Goal: Task Accomplishment & Management: Complete application form

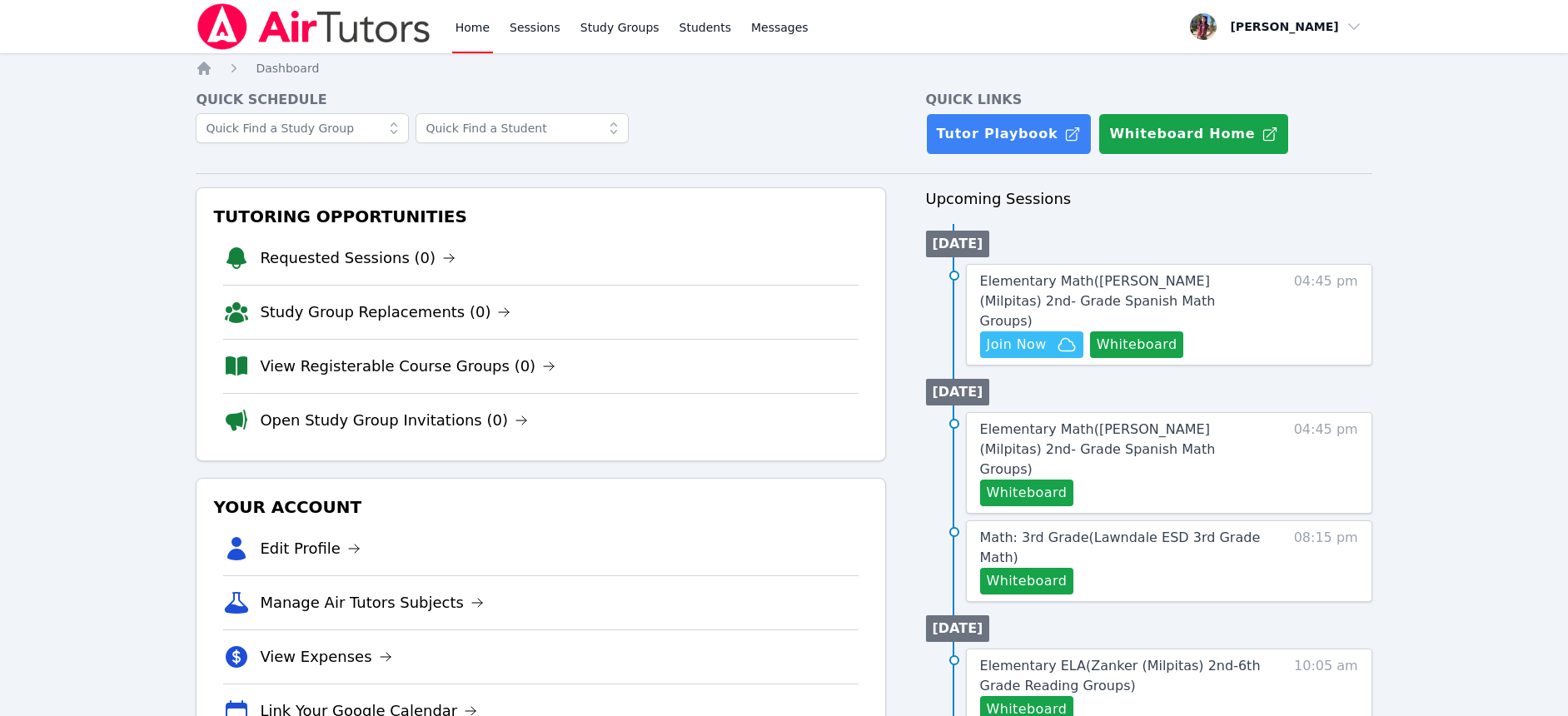
click at [453, 277] on li "Requested Sessions (0)" at bounding box center [541, 257] width 635 height 53
click at [528, 302] on li "Study Group Replacements (0)" at bounding box center [541, 312] width 635 height 54
click at [990, 335] on span "Join Now" at bounding box center [1017, 344] width 60 height 20
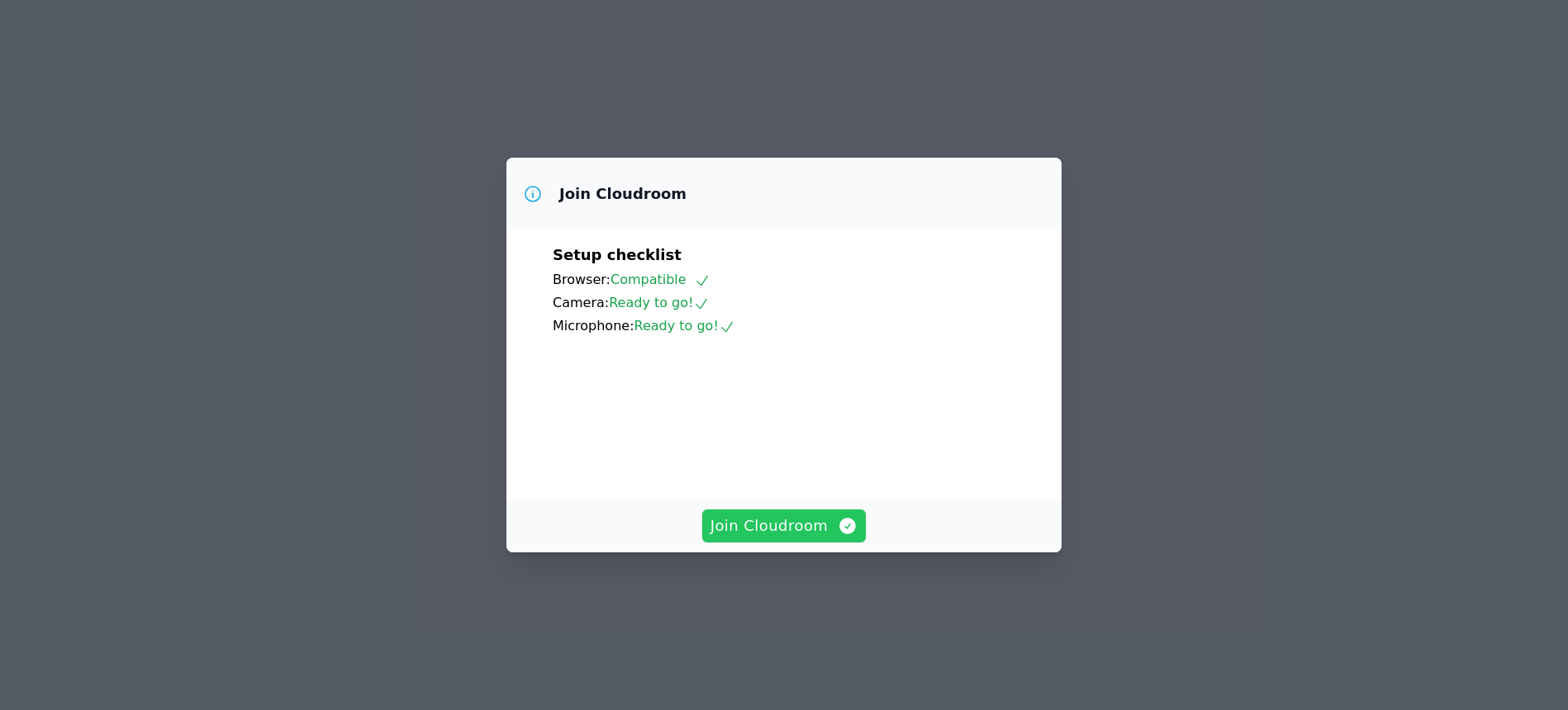
click at [844, 543] on button "Join Cloudroom" at bounding box center [784, 526] width 164 height 33
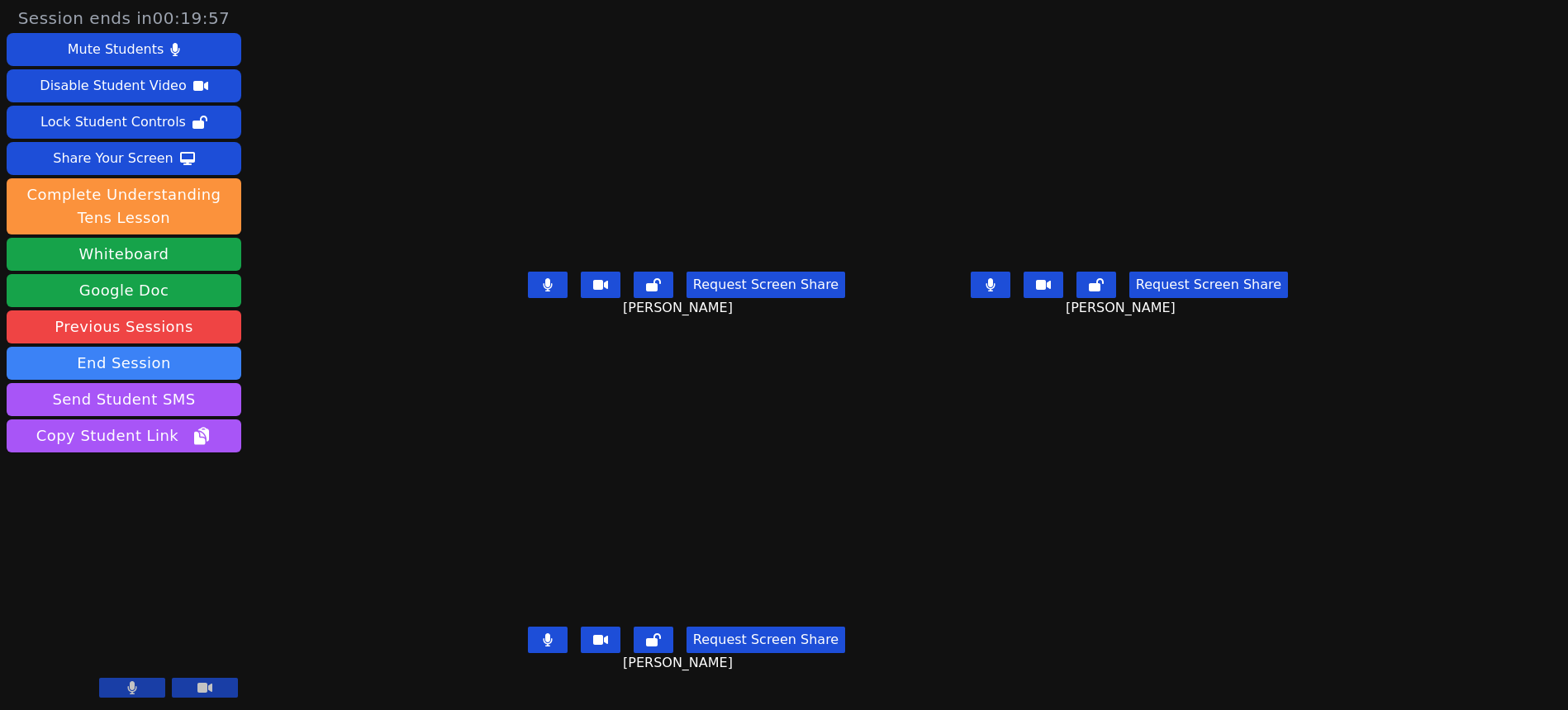
click at [1010, 298] on button at bounding box center [990, 285] width 39 height 27
click at [543, 647] on icon at bounding box center [548, 640] width 10 height 13
click at [999, 292] on icon at bounding box center [990, 285] width 16 height 13
click at [1010, 298] on button at bounding box center [990, 285] width 39 height 27
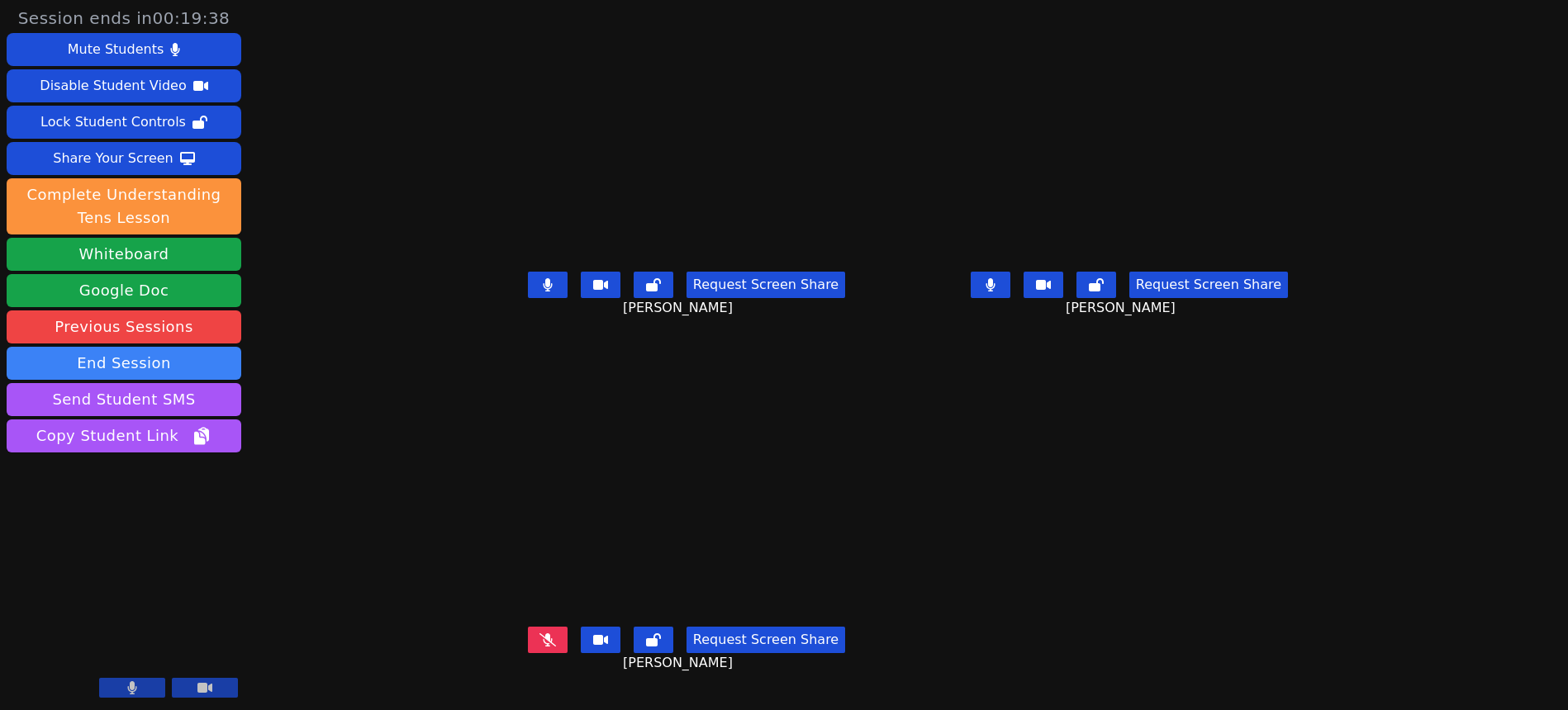
click at [1010, 298] on button at bounding box center [990, 285] width 39 height 27
click at [999, 292] on icon at bounding box center [990, 285] width 16 height 13
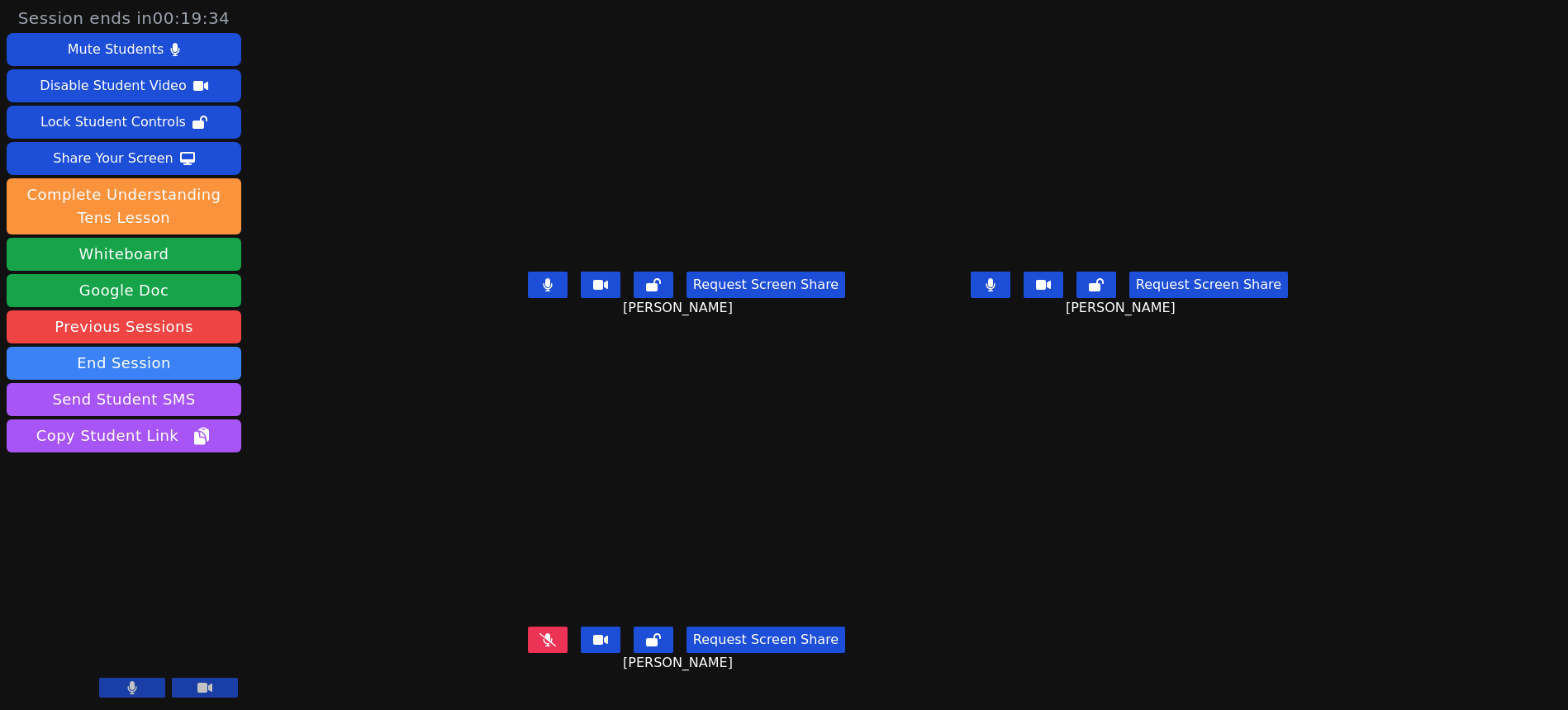
click at [528, 653] on button at bounding box center [547, 641] width 39 height 27
click at [1010, 298] on button at bounding box center [990, 285] width 39 height 27
click at [999, 292] on icon at bounding box center [990, 285] width 16 height 13
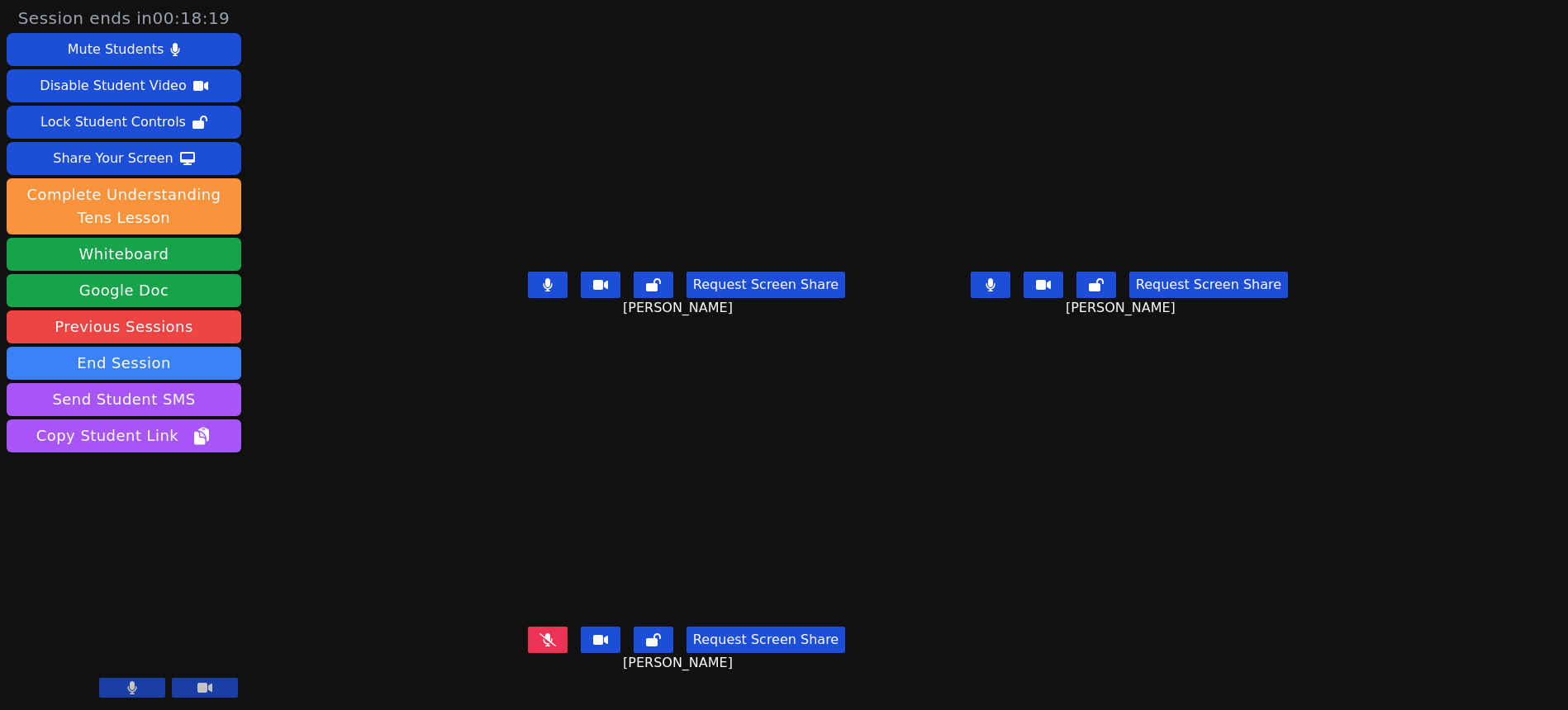
click at [528, 653] on button at bounding box center [547, 641] width 39 height 27
click at [1010, 298] on button at bounding box center [990, 285] width 39 height 27
click at [528, 653] on button at bounding box center [547, 641] width 39 height 27
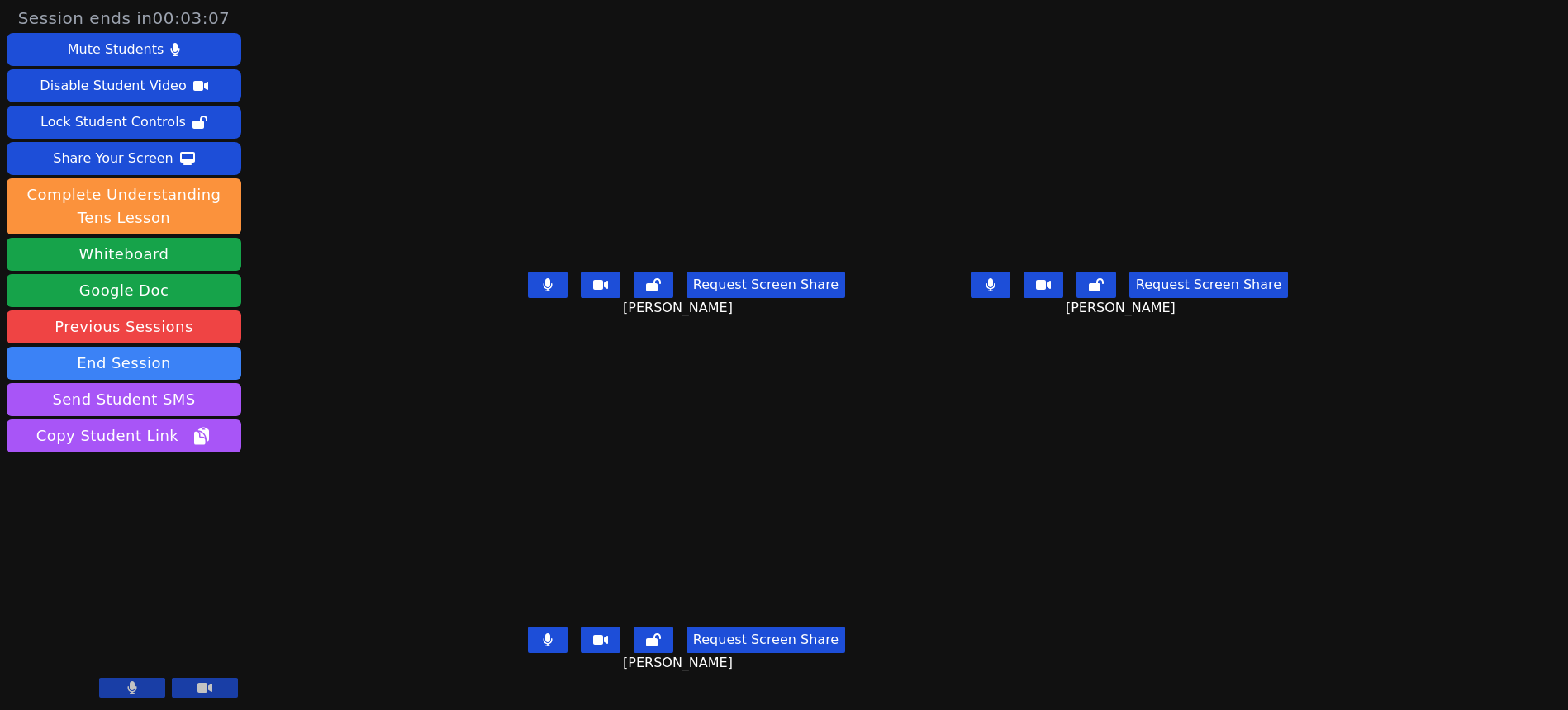
click at [528, 653] on button at bounding box center [547, 641] width 39 height 27
click at [996, 292] on icon at bounding box center [990, 285] width 10 height 13
click at [1010, 298] on button at bounding box center [990, 285] width 39 height 27
click at [528, 653] on button at bounding box center [547, 641] width 39 height 27
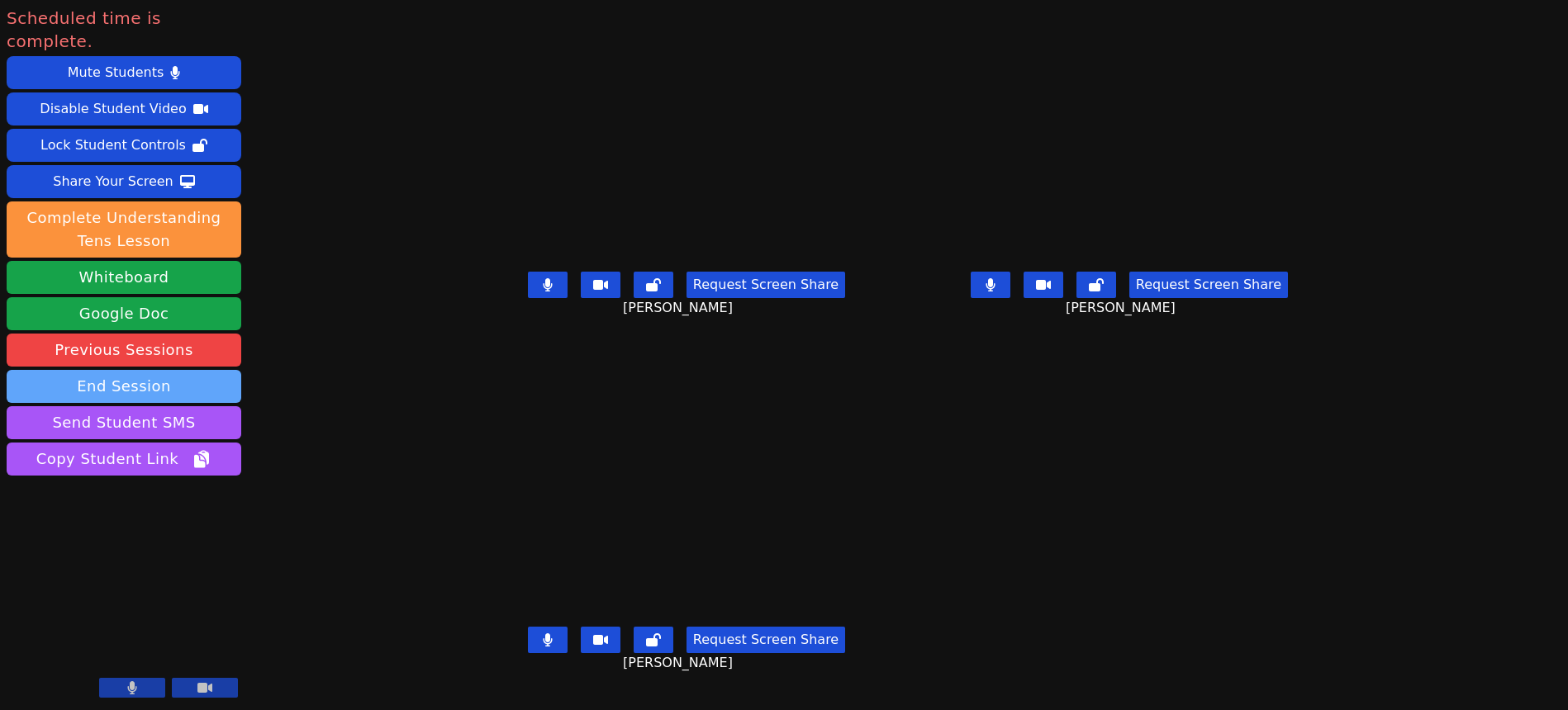
click at [131, 370] on button "End Session" at bounding box center [124, 387] width 235 height 33
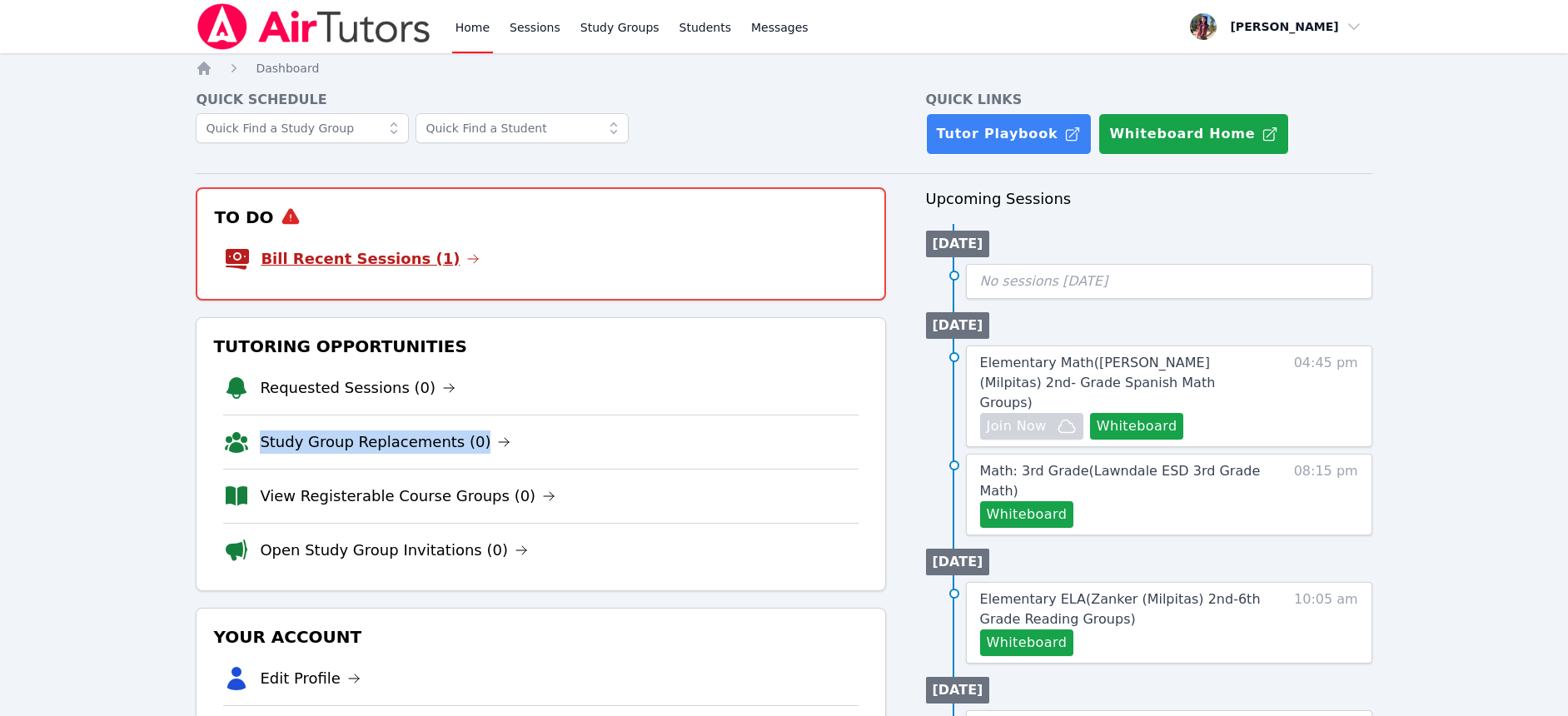
click at [369, 261] on link "Bill Recent Sessions (1)" at bounding box center [370, 259] width 219 height 23
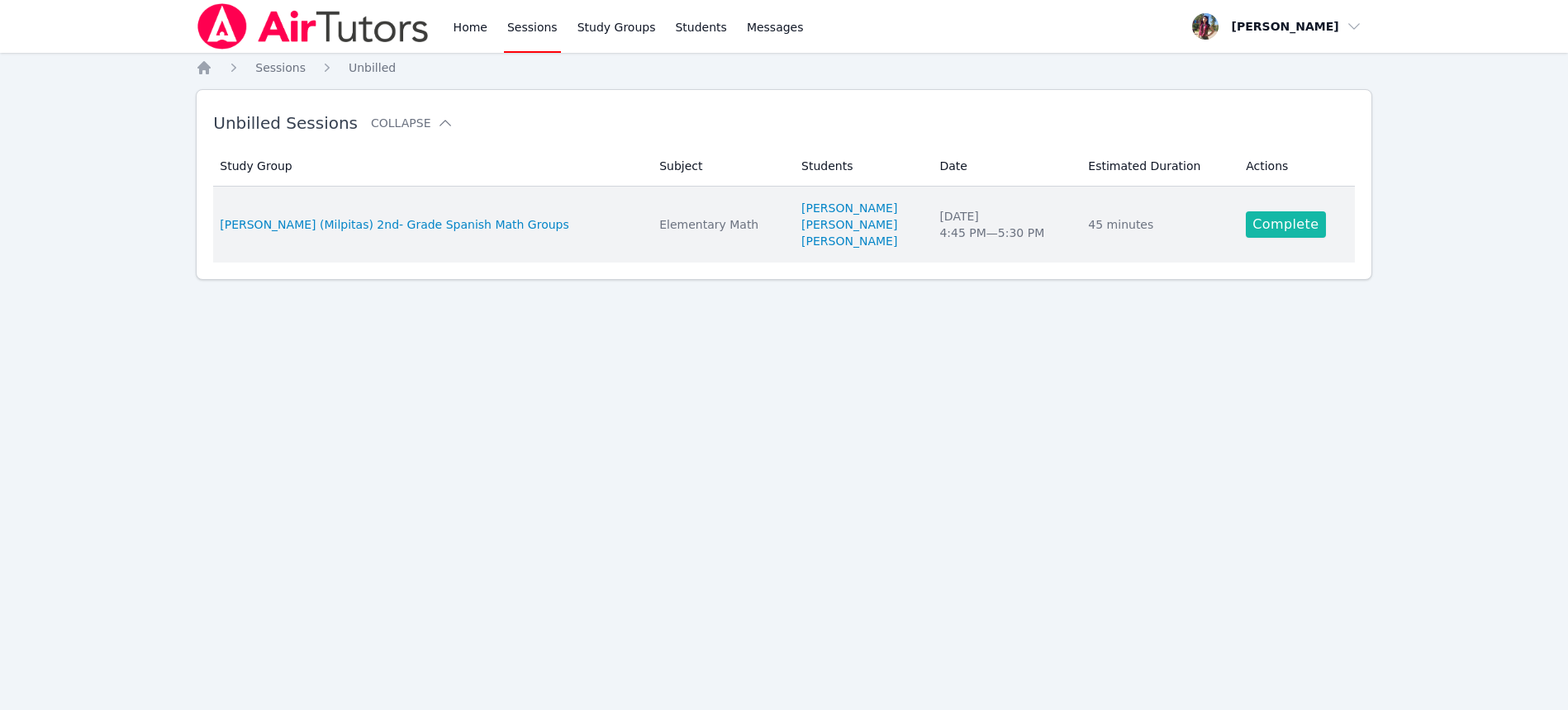
click at [1283, 227] on link "Complete" at bounding box center [1285, 225] width 80 height 27
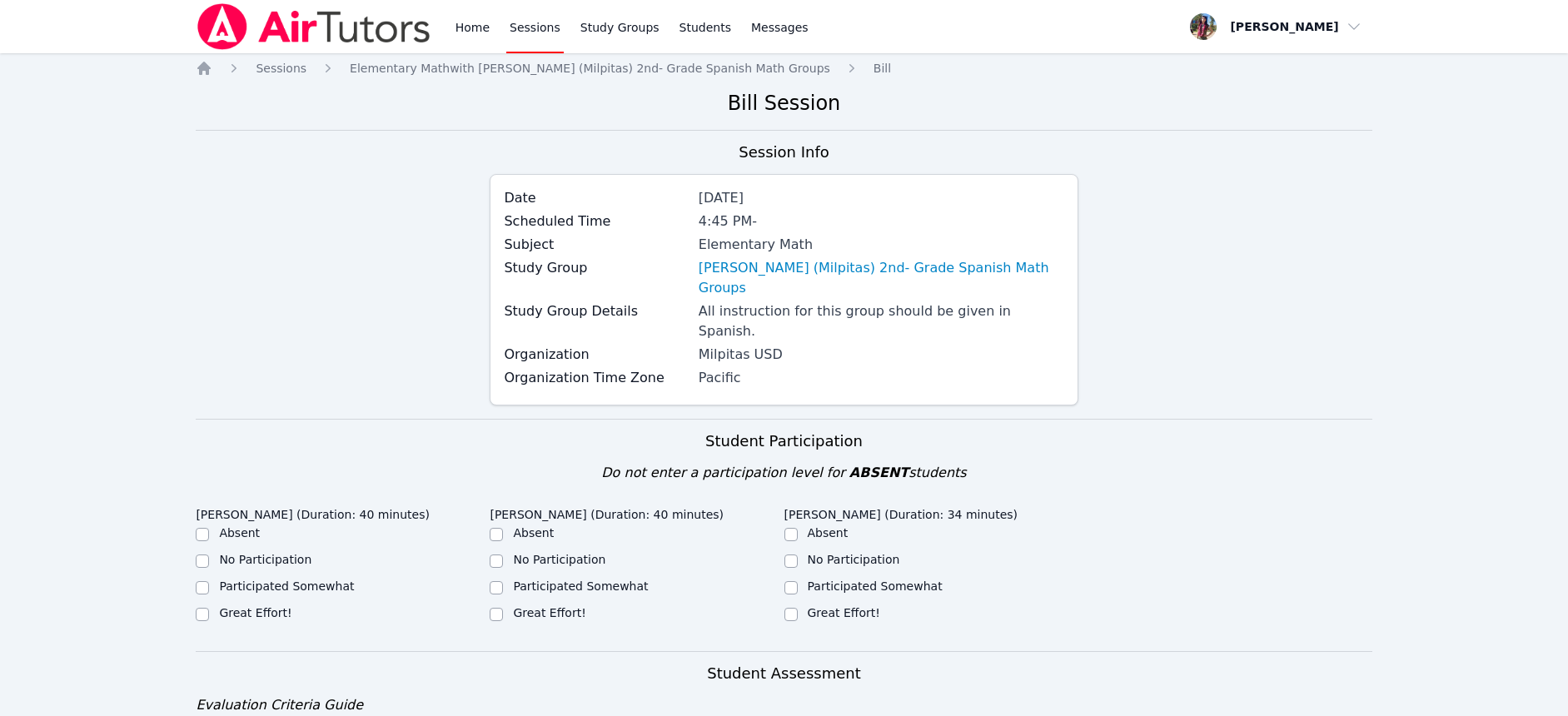
click at [1174, 430] on div "Student Participation Do not enter a participation level for ABSENT students" at bounding box center [784, 456] width 1176 height 53
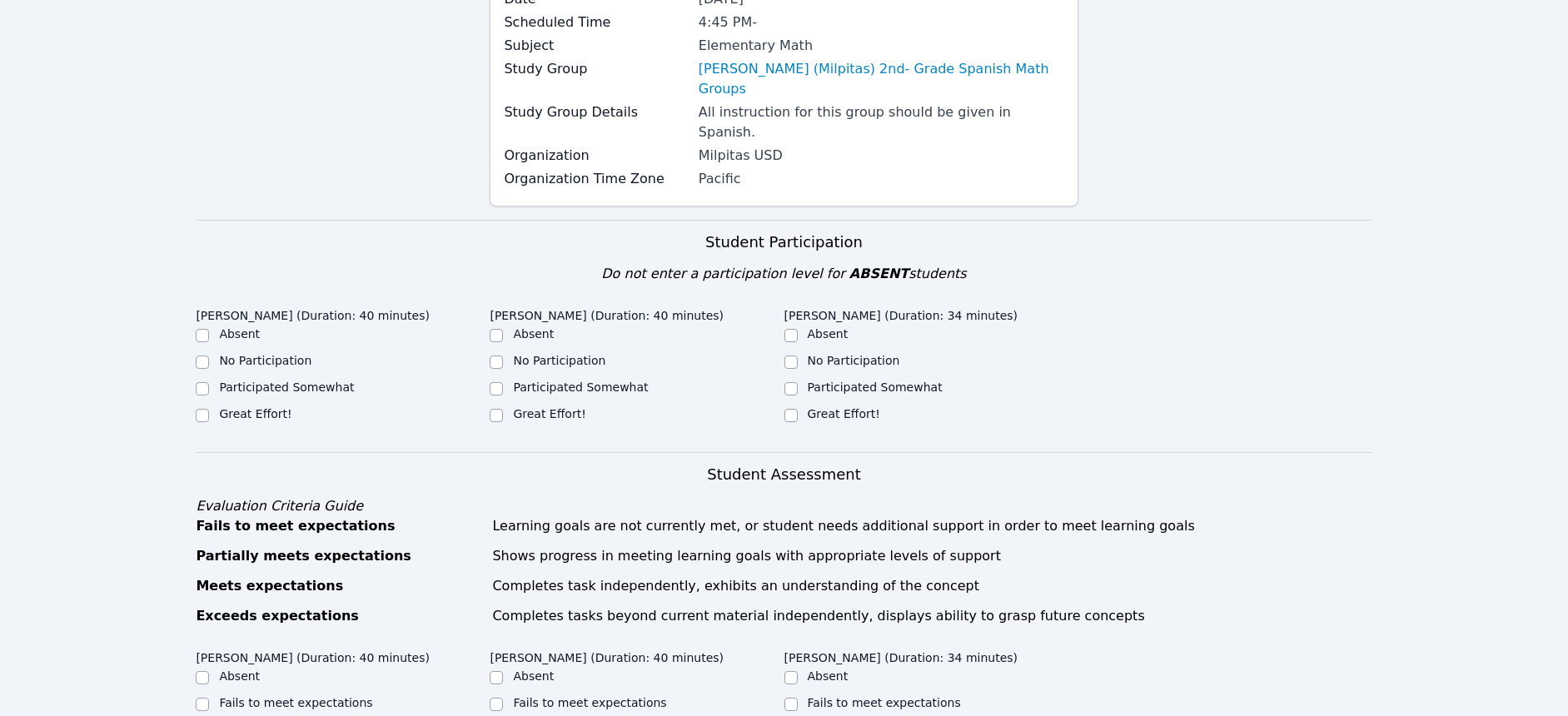
scroll to position [200, 0]
drag, startPoint x: 834, startPoint y: 378, endPoint x: 836, endPoint y: 390, distance: 12.2
click at [834, 406] on label "Great Effort!" at bounding box center [843, 413] width 73 height 14
click at [798, 408] on input "Great Effort!" at bounding box center [791, 415] width 14 height 14
checkbox input "true"
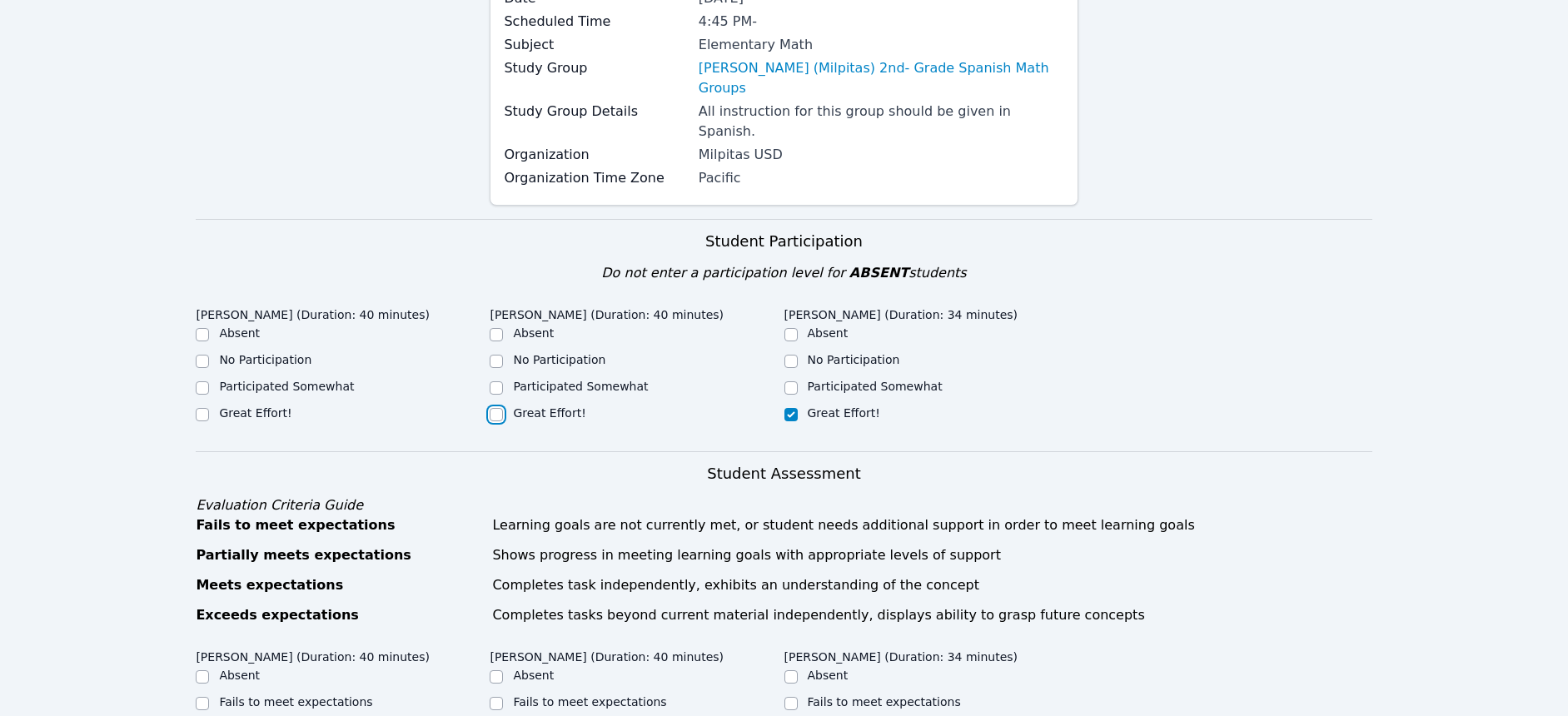
click at [502, 408] on input "Great Effort!" at bounding box center [496, 415] width 14 height 14
checkbox input "true"
click at [279, 406] on label "Great Effort!" at bounding box center [254, 413] width 73 height 14
click at [209, 408] on input "Great Effort!" at bounding box center [202, 415] width 14 height 14
checkbox input "true"
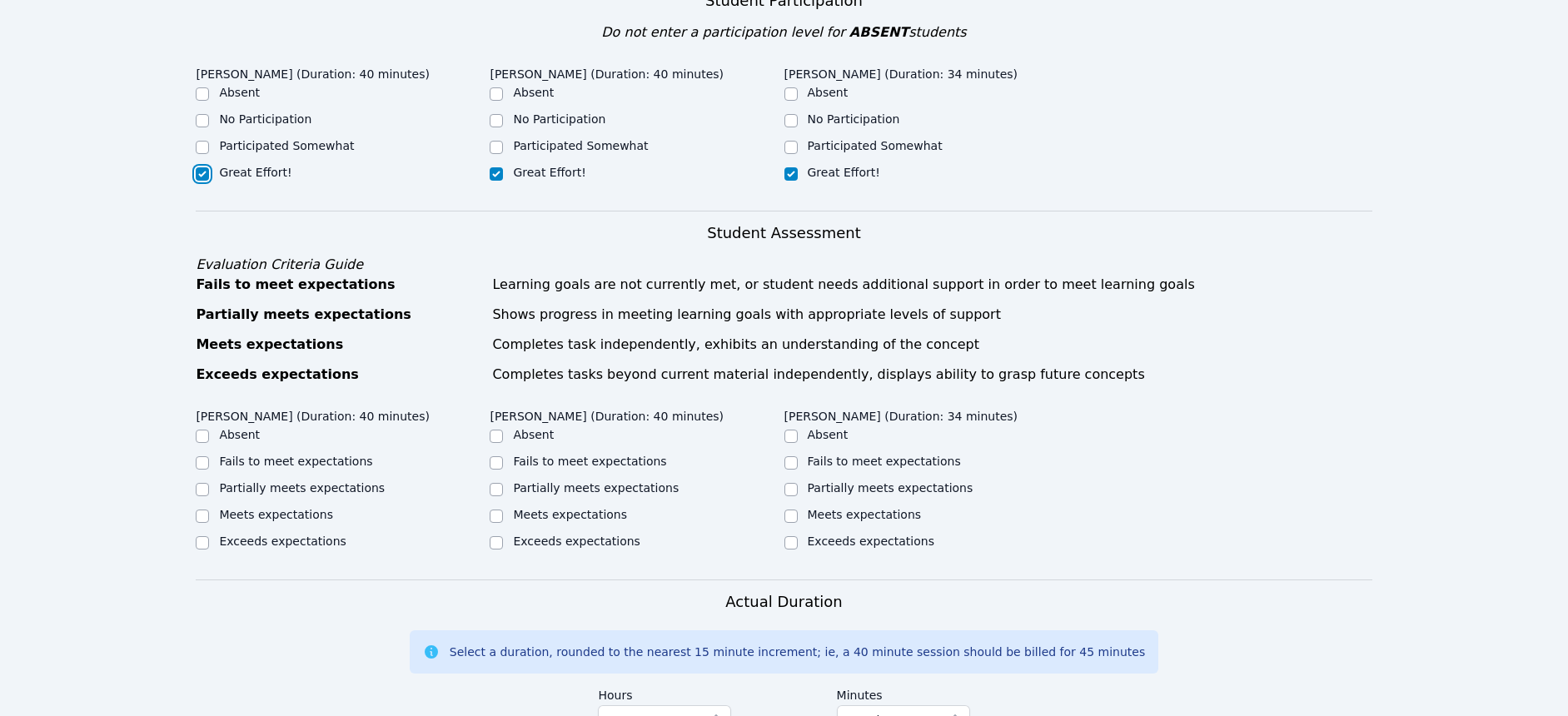
scroll to position [466, 0]
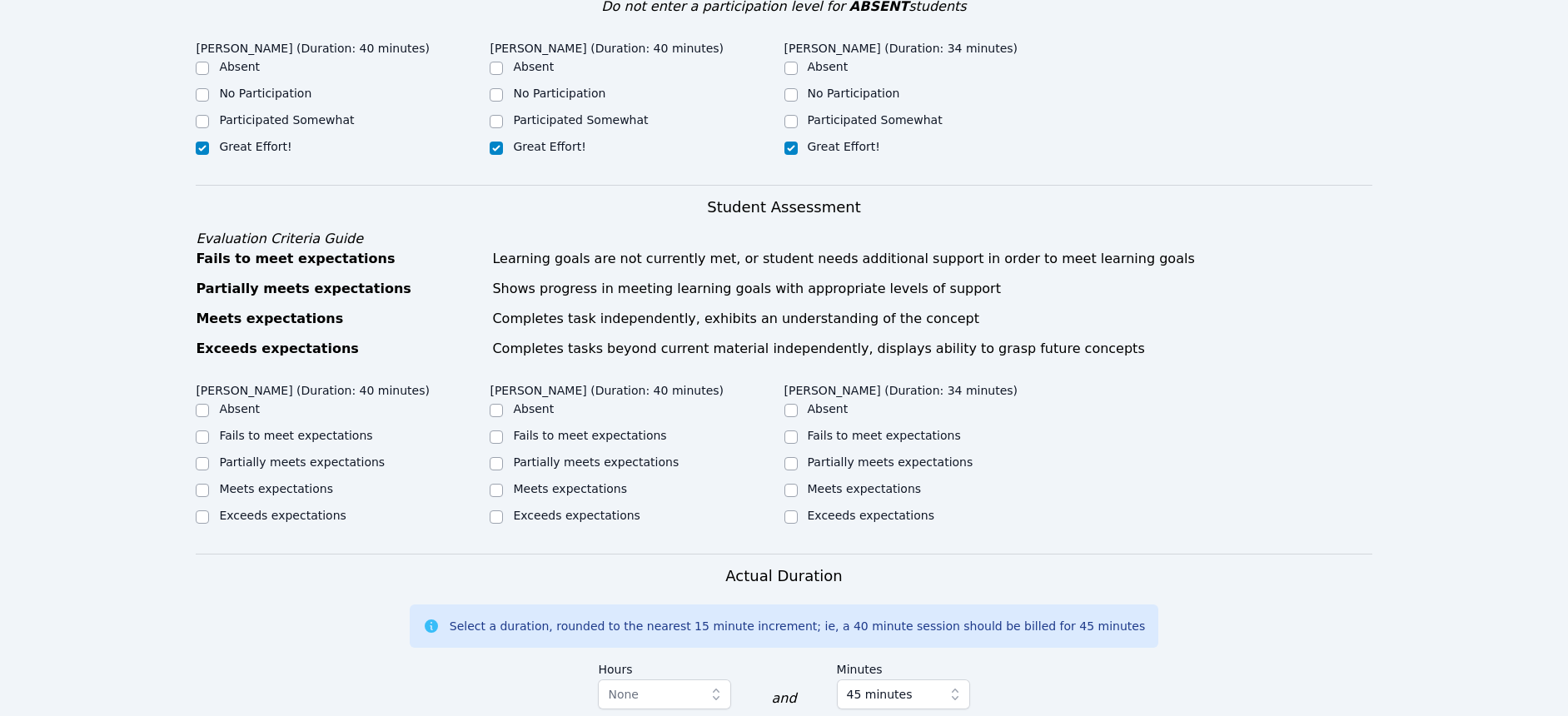
click at [259, 483] on label "Meets expectations" at bounding box center [276, 490] width 114 height 14
click at [209, 484] on input "Meets expectations" at bounding box center [202, 491] width 14 height 14
checkbox input "true"
click at [569, 483] on label "Meets expectations" at bounding box center [570, 490] width 114 height 14
click at [503, 484] on input "Meets expectations" at bounding box center [496, 491] width 14 height 14
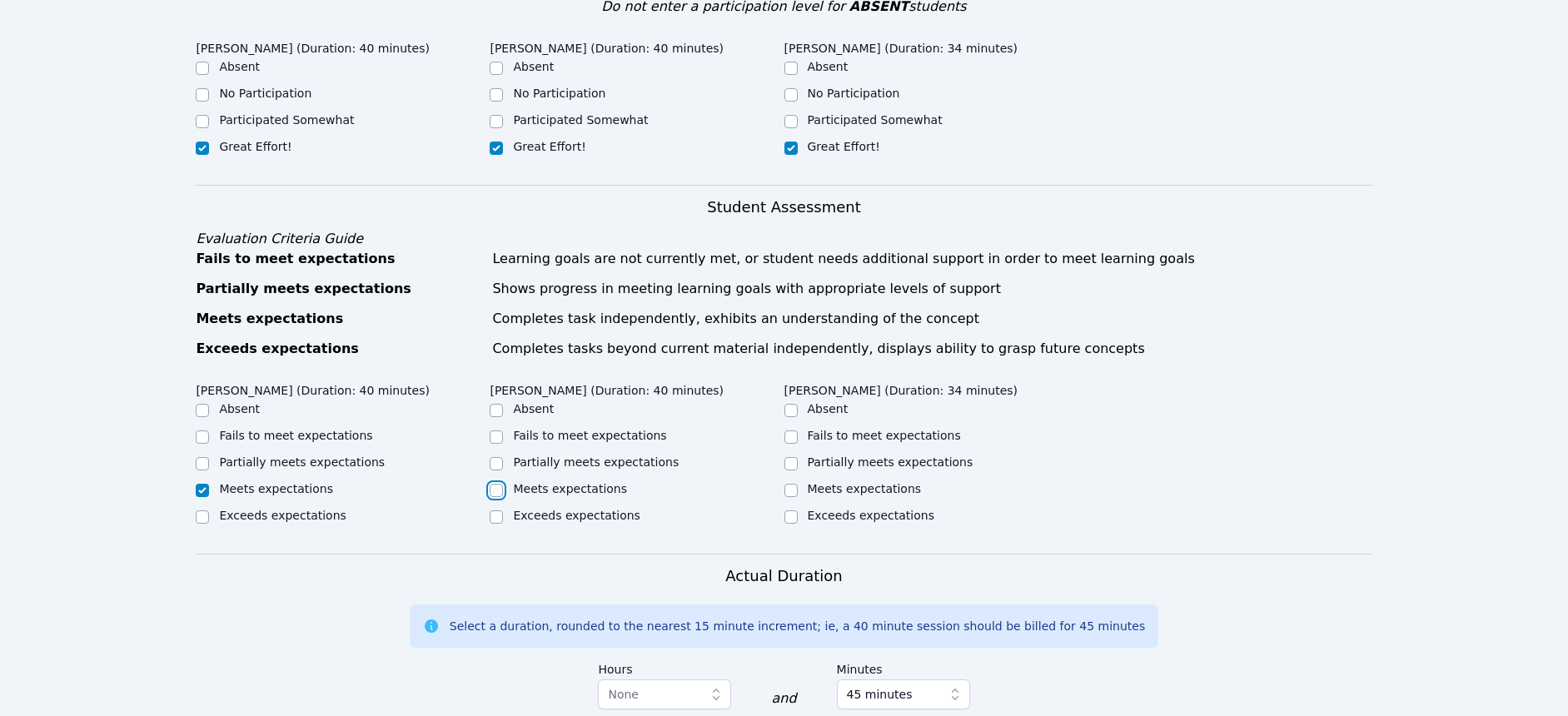
checkbox input "true"
click at [837, 483] on label "Meets expectations" at bounding box center [865, 490] width 114 height 14
click at [798, 484] on input "Meets expectations" at bounding box center [791, 491] width 14 height 14
checkbox input "true"
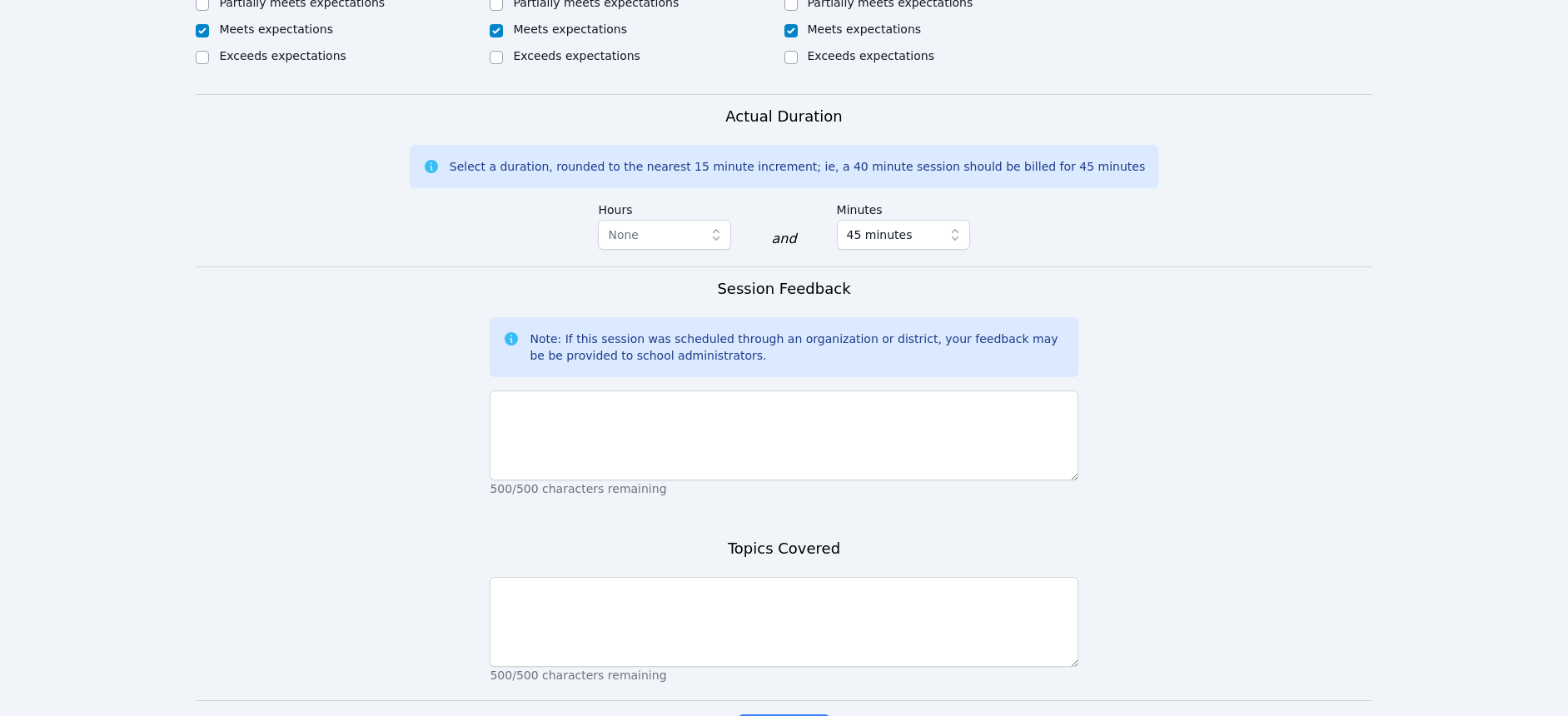
click at [840, 466] on div "Session Feedback Note: If this session was scheduled through an organization or…" at bounding box center [784, 396] width 588 height 237
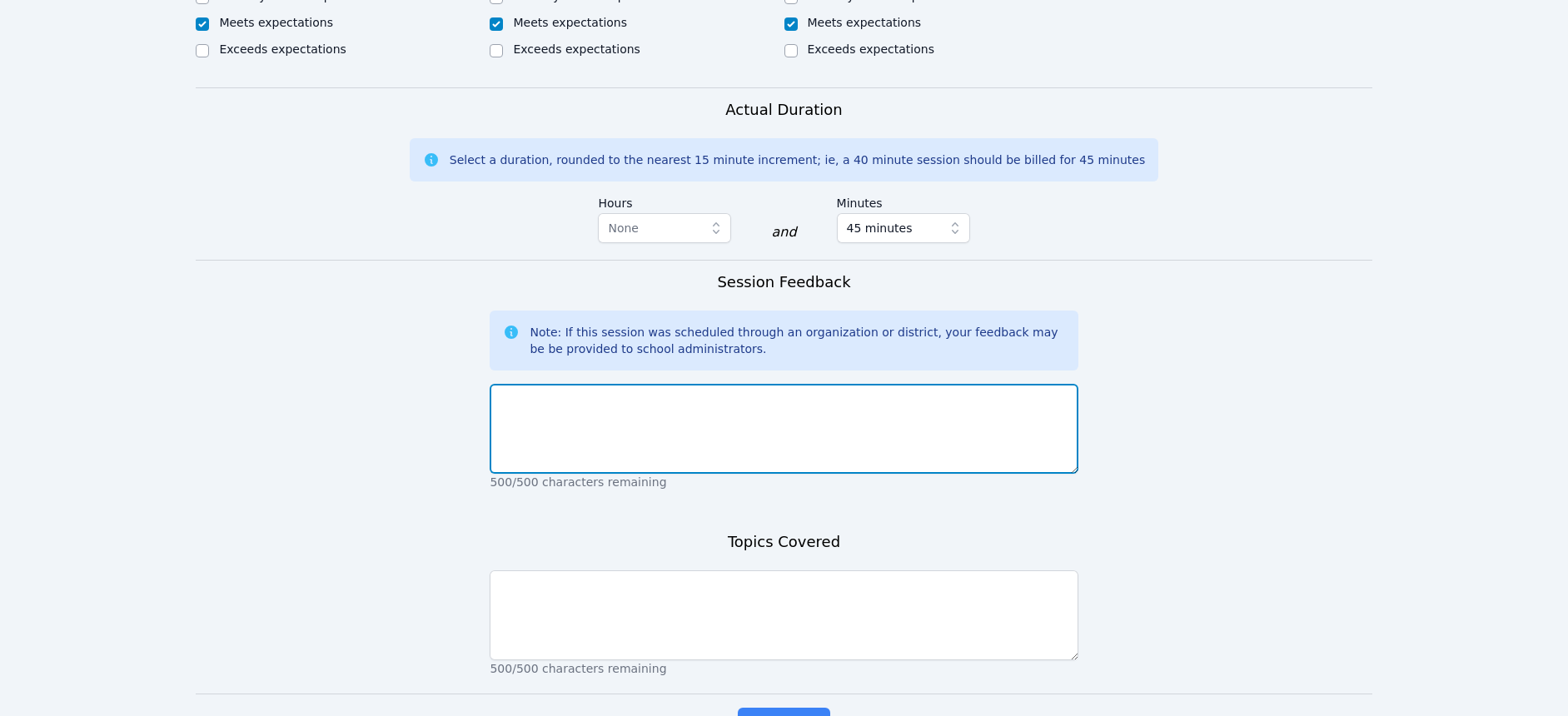
click at [819, 417] on textarea at bounding box center [784, 429] width 588 height 90
type textarea "Students did an excellent job participating and learning how to use the whitebo…"
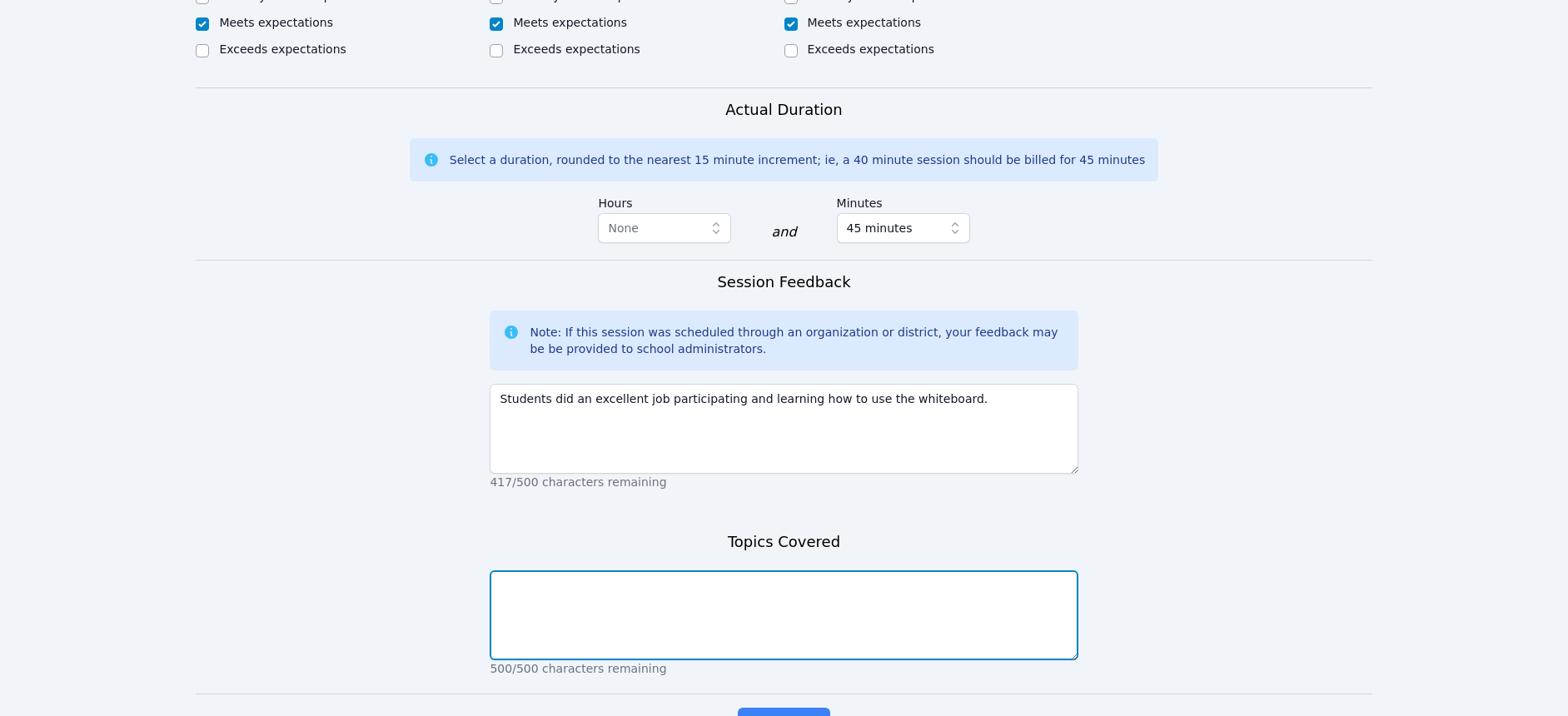
click at [936, 577] on textarea at bounding box center [784, 615] width 588 height 90
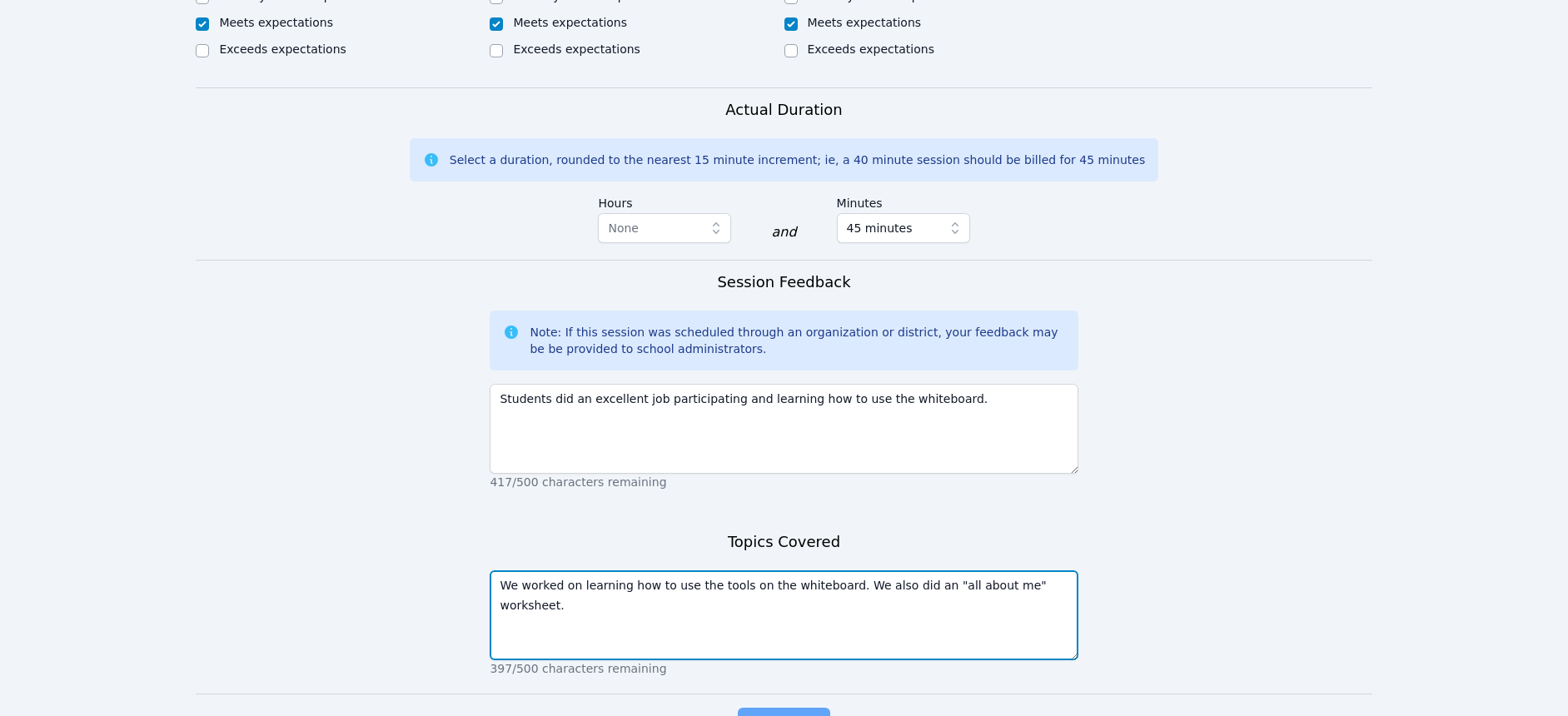
type textarea "We worked on learning how to use the tools on the whiteboard. We also did an "a…"
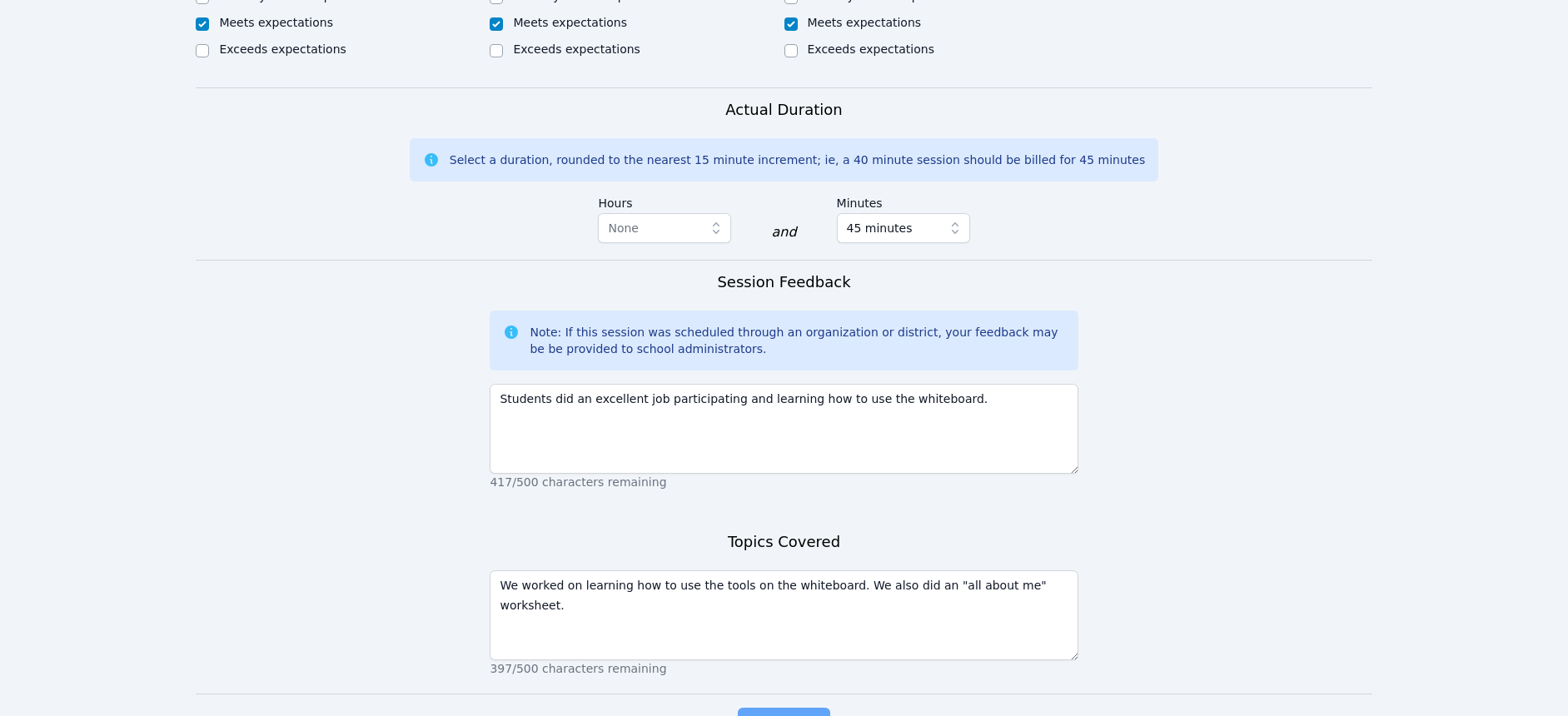
click at [753, 713] on span "Complete" at bounding box center [783, 725] width 74 height 23
